Goal: Navigation & Orientation: Find specific page/section

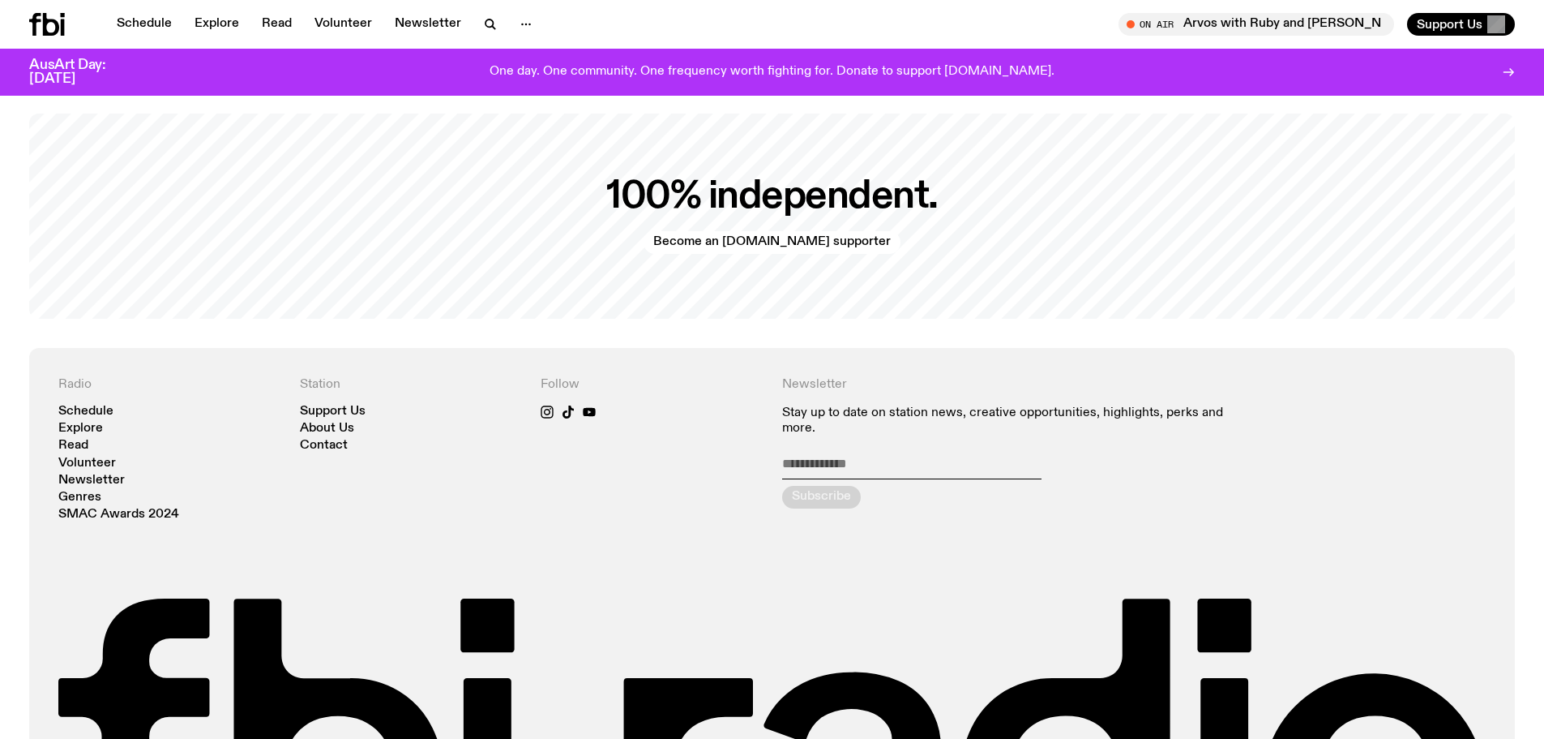
scroll to position [3954, 0]
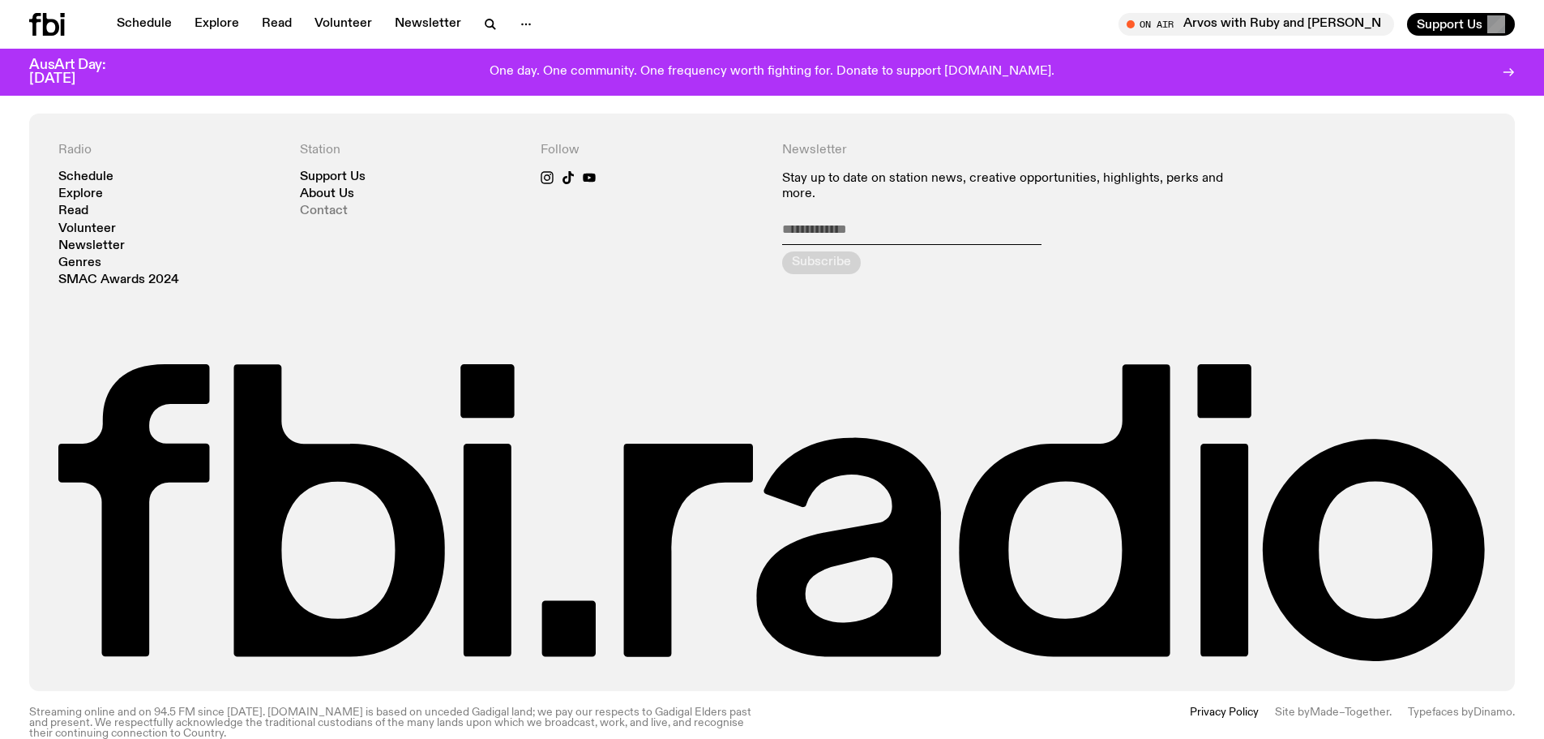
click at [326, 205] on link "Contact" at bounding box center [324, 211] width 48 height 12
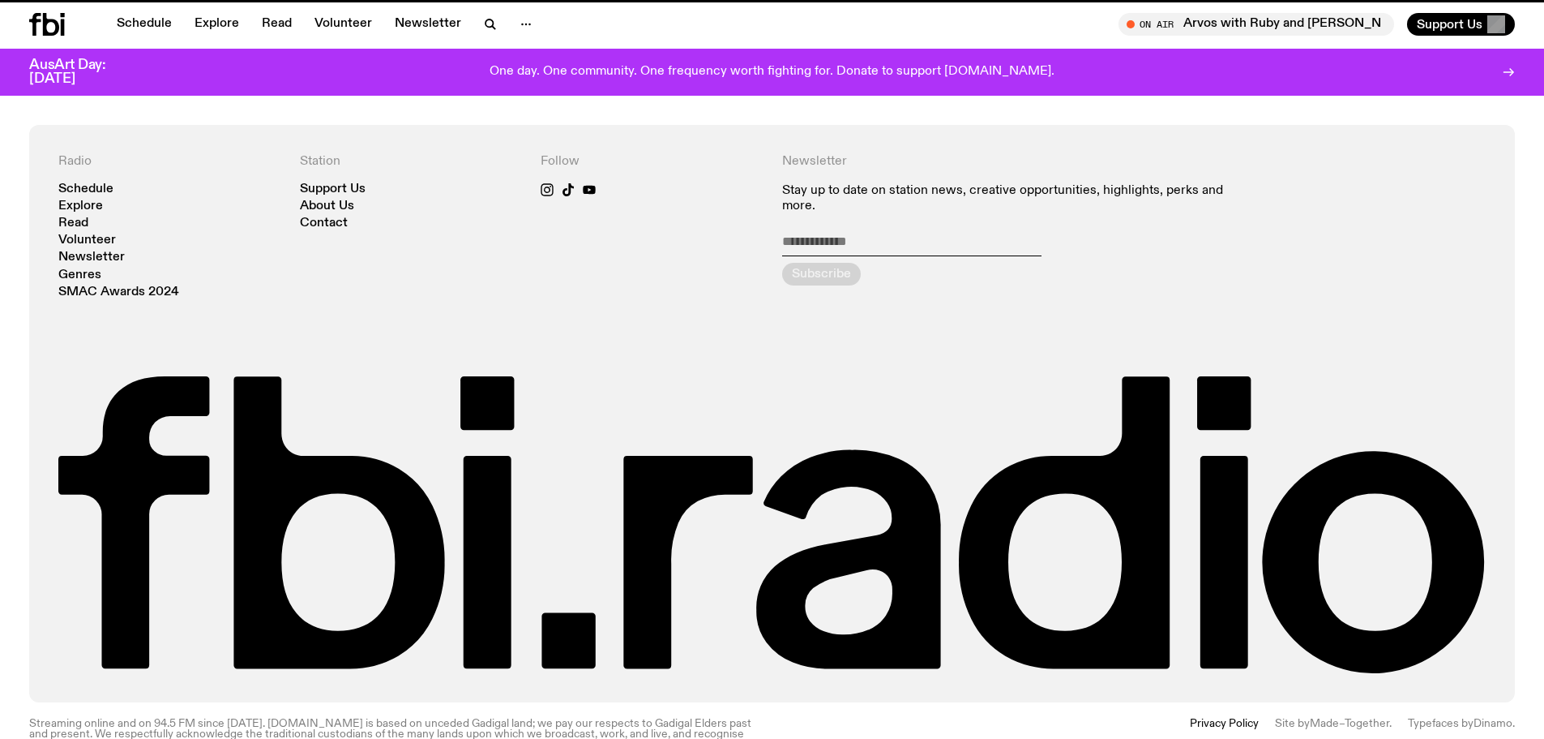
scroll to position [3941, 0]
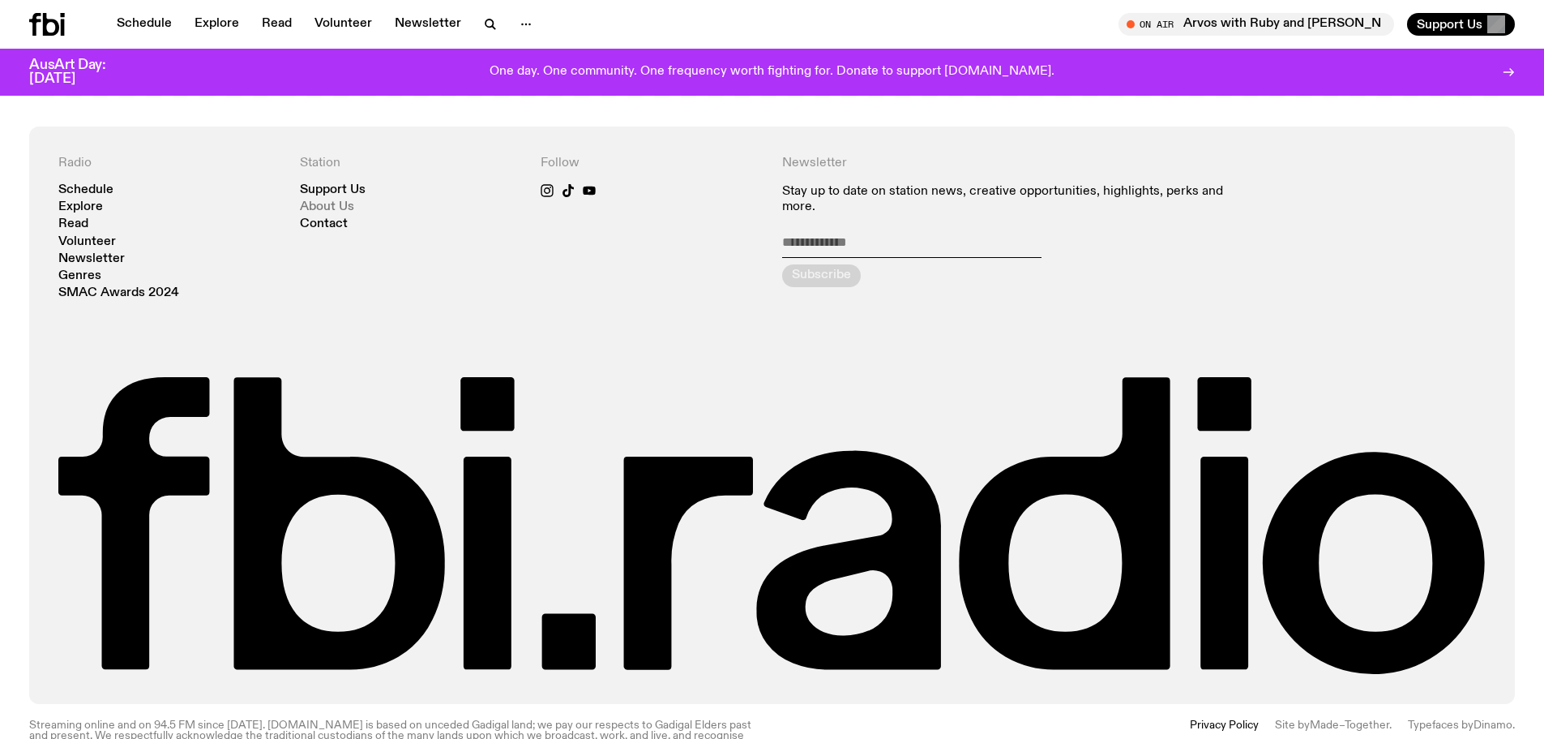
click at [317, 201] on link "About Us" at bounding box center [327, 207] width 54 height 12
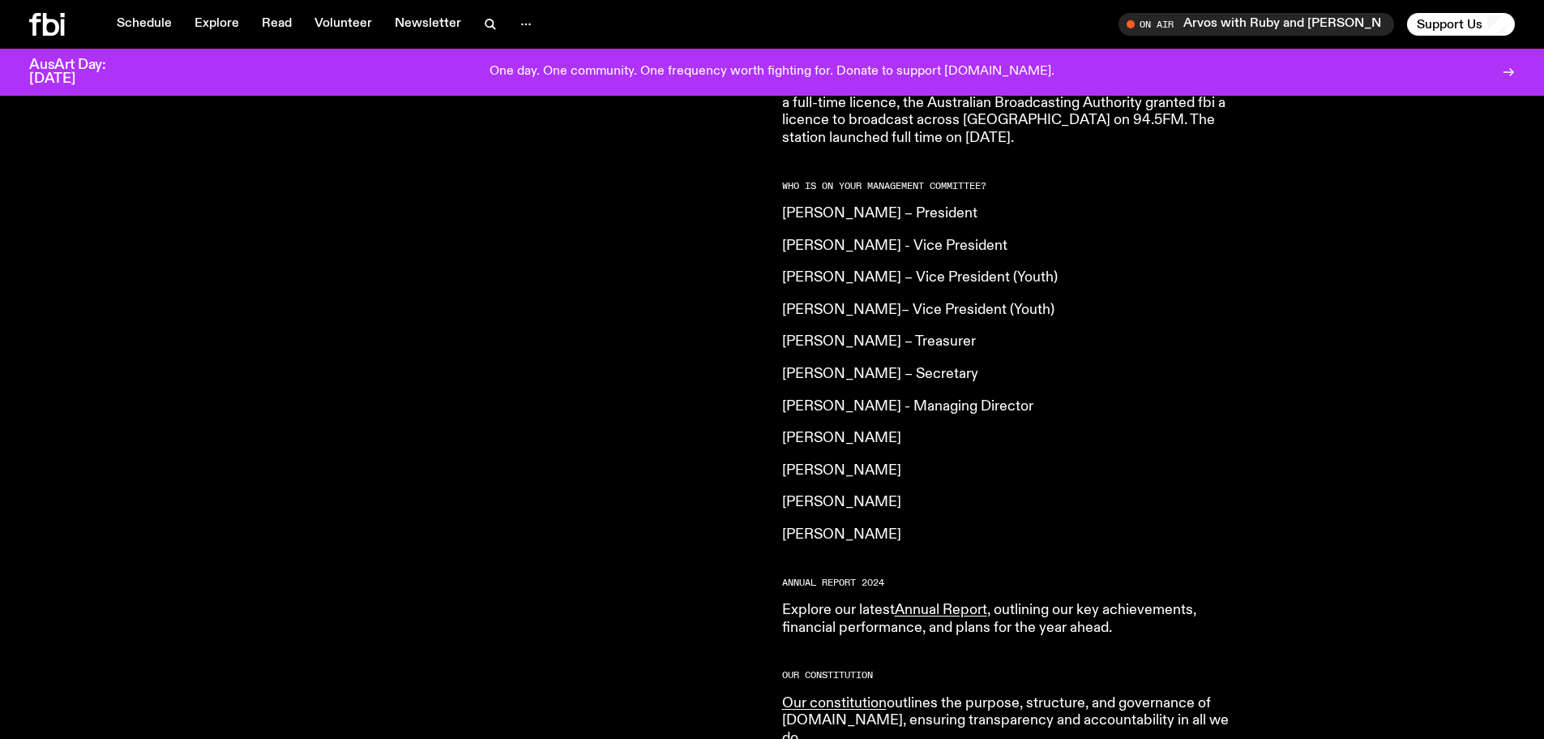
scroll to position [1366, 0]
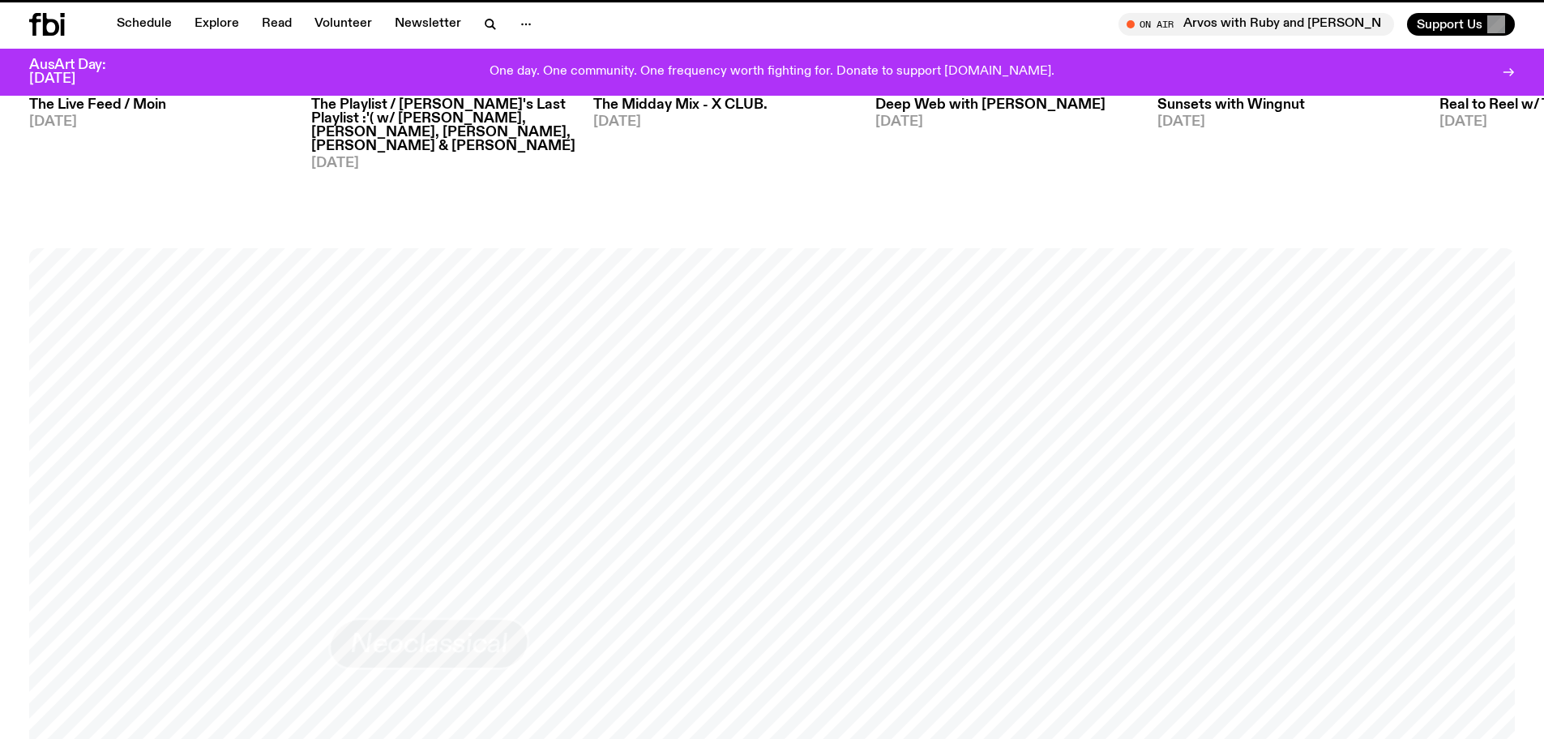
scroll to position [3941, 0]
